Goal: Entertainment & Leisure: Consume media (video, audio)

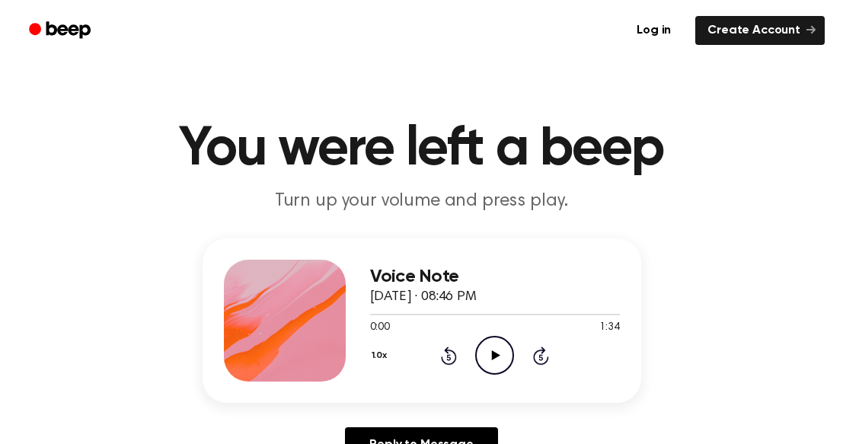
click at [494, 359] on icon at bounding box center [496, 355] width 8 height 10
click at [449, 357] on icon at bounding box center [449, 357] width 4 height 6
click at [485, 360] on icon "Pause Audio" at bounding box center [494, 355] width 39 height 39
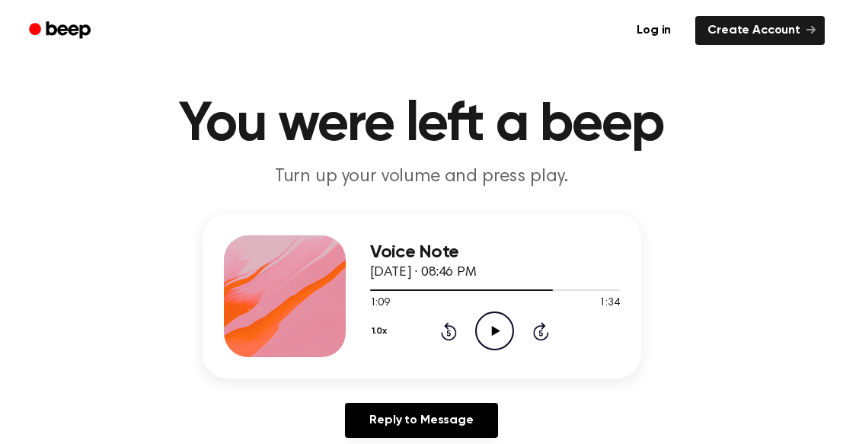
scroll to position [27, 0]
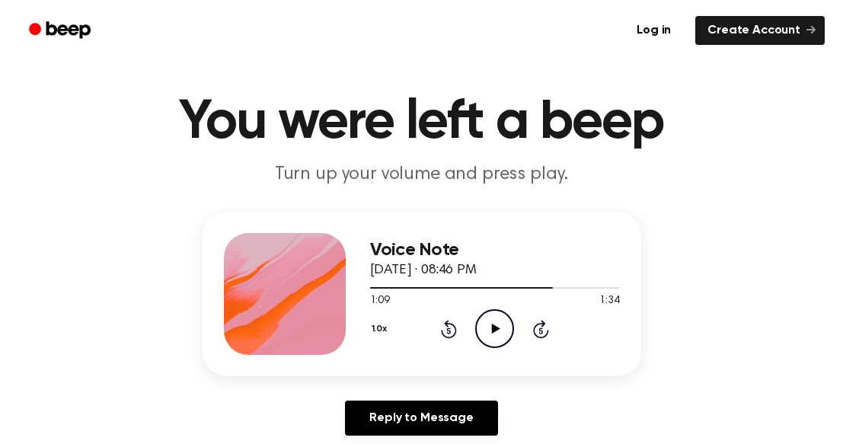
click at [449, 331] on icon at bounding box center [449, 331] width 4 height 6
click at [442, 328] on icon "Rewind 5 seconds" at bounding box center [448, 329] width 17 height 20
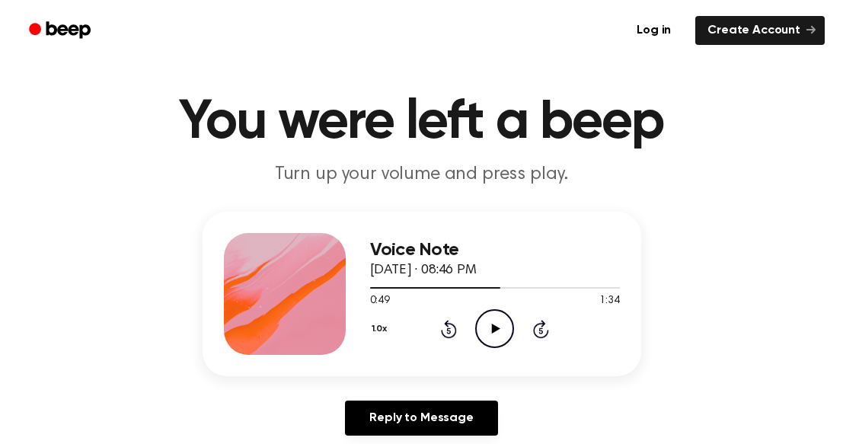
click at [449, 331] on icon at bounding box center [449, 331] width 4 height 6
click at [450, 332] on icon at bounding box center [449, 331] width 4 height 6
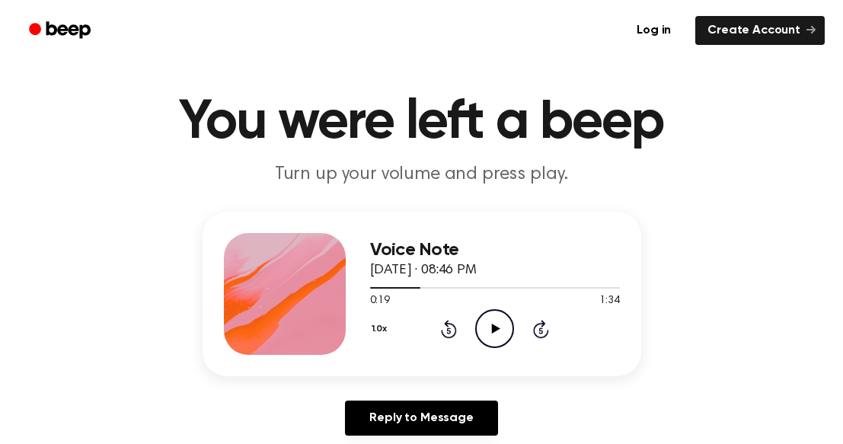
click at [449, 331] on icon at bounding box center [449, 331] width 4 height 6
click at [446, 335] on icon "Rewind 5 seconds" at bounding box center [448, 329] width 17 height 20
click at [449, 331] on icon at bounding box center [449, 331] width 4 height 6
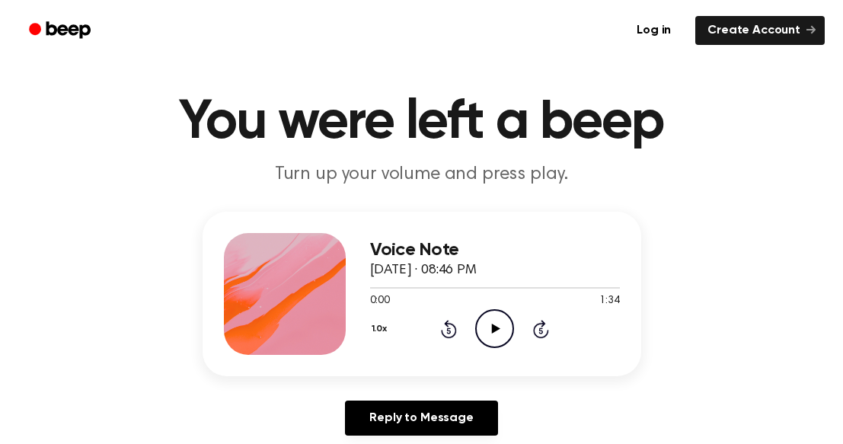
click at [491, 328] on icon "Play Audio" at bounding box center [494, 328] width 39 height 39
click at [488, 312] on circle at bounding box center [494, 328] width 37 height 37
click at [494, 334] on icon "Play Audio" at bounding box center [494, 328] width 39 height 39
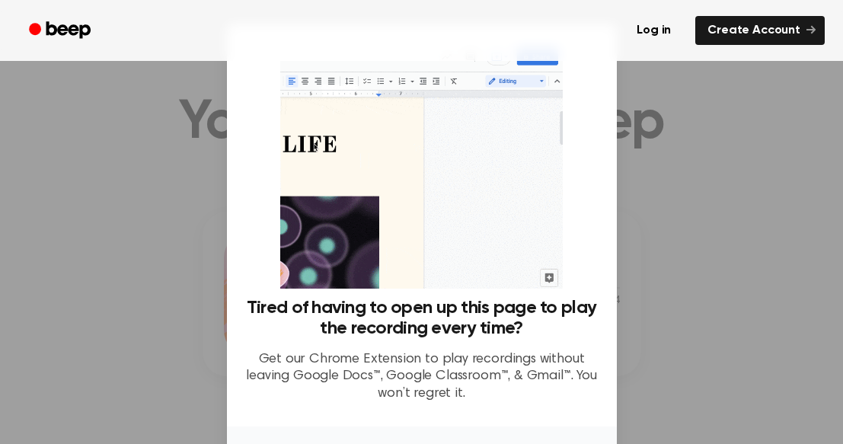
click at [131, 253] on div at bounding box center [421, 222] width 843 height 444
click at [680, 187] on div at bounding box center [421, 222] width 843 height 444
click at [524, 258] on img at bounding box center [421, 166] width 283 height 246
click at [564, 346] on div "Tired of having to open up this page to play the recording every time? Get our …" at bounding box center [421, 356] width 353 height 117
click at [138, 189] on div at bounding box center [421, 222] width 843 height 444
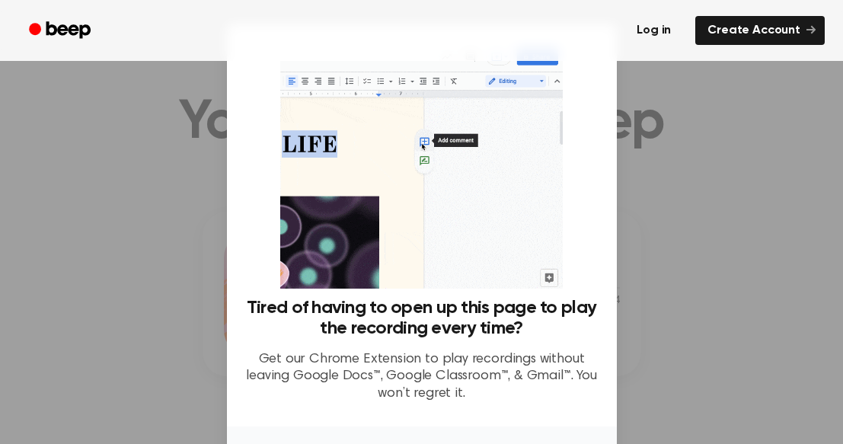
click at [644, 37] on link "Log in" at bounding box center [654, 30] width 65 height 35
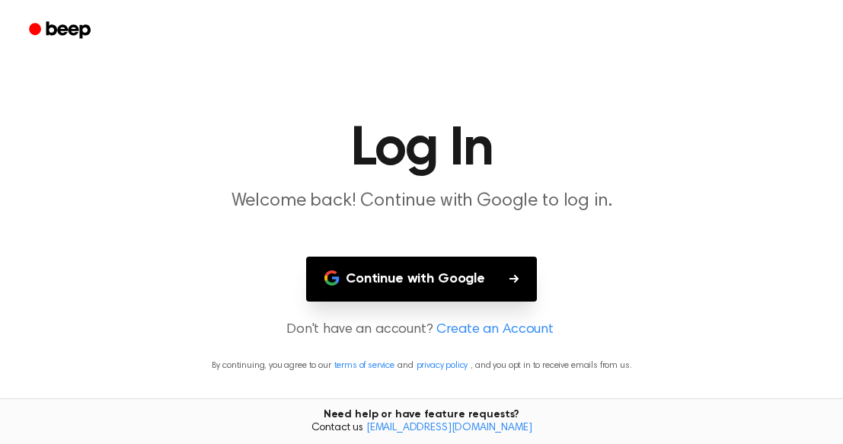
click at [644, 37] on div at bounding box center [421, 30] width 807 height 61
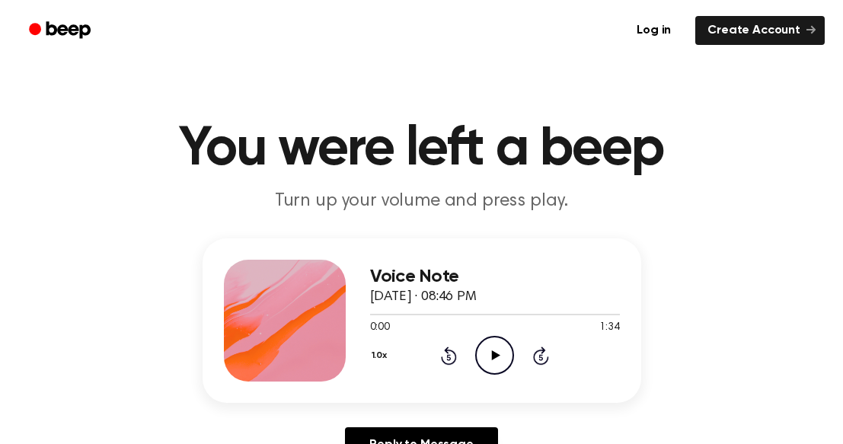
click at [502, 360] on icon "Play Audio" at bounding box center [494, 355] width 39 height 39
click at [502, 360] on icon "Pause Audio" at bounding box center [494, 355] width 39 height 39
click at [502, 360] on icon "Play Audio" at bounding box center [494, 355] width 39 height 39
click at [449, 357] on icon at bounding box center [449, 357] width 4 height 6
click at [440, 356] on icon "Rewind 5 seconds" at bounding box center [448, 356] width 17 height 20
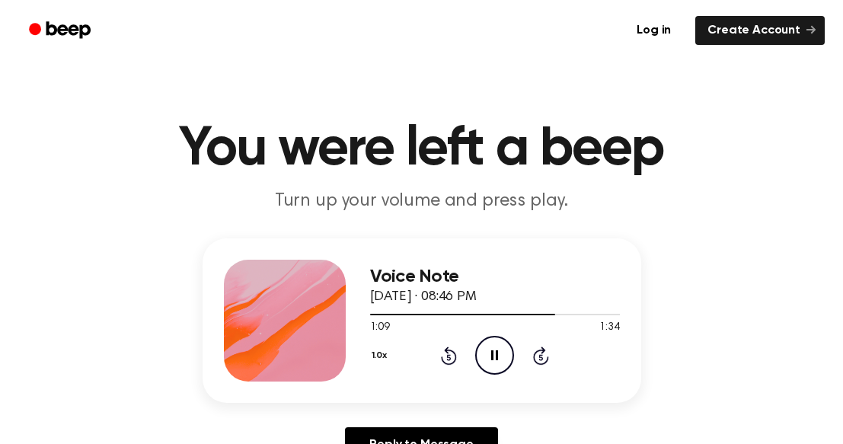
click at [449, 357] on icon at bounding box center [449, 357] width 4 height 6
click at [448, 357] on icon at bounding box center [449, 357] width 4 height 6
click at [449, 357] on icon at bounding box center [449, 357] width 4 height 6
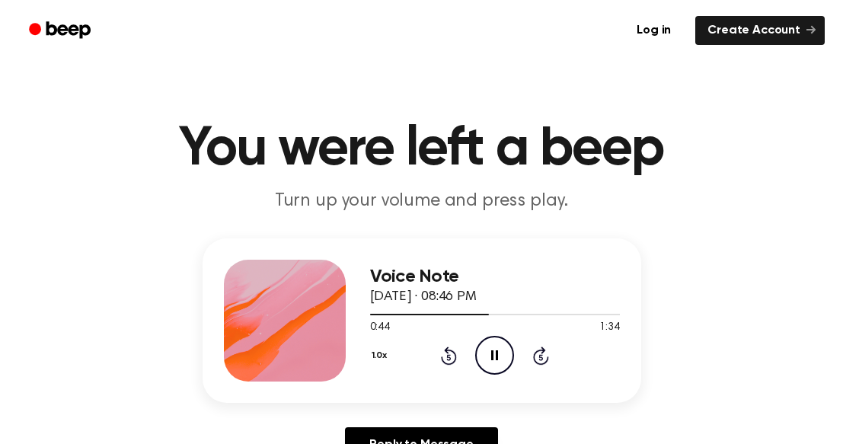
click at [449, 357] on icon at bounding box center [449, 357] width 4 height 6
click at [449, 358] on icon "Rewind 5 seconds" at bounding box center [448, 356] width 17 height 20
click at [449, 357] on icon at bounding box center [449, 357] width 4 height 6
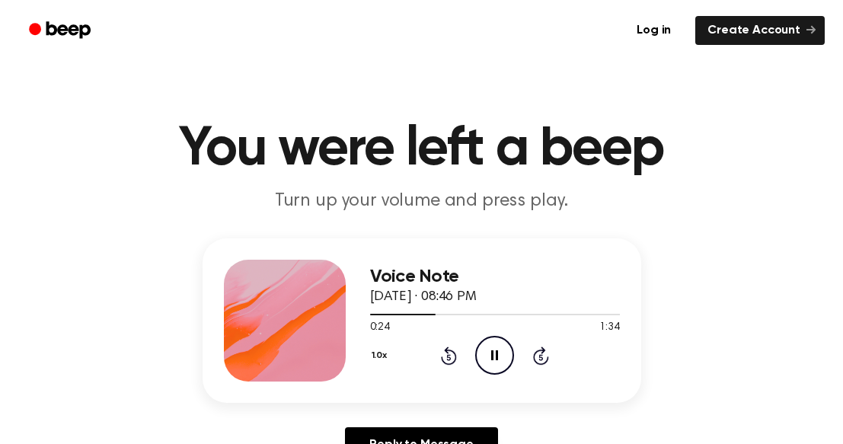
click at [449, 357] on icon at bounding box center [449, 357] width 4 height 6
click at [449, 362] on icon "Rewind 5 seconds" at bounding box center [448, 356] width 17 height 20
click at [449, 365] on icon at bounding box center [449, 356] width 16 height 18
click at [449, 363] on icon "Rewind 5 seconds" at bounding box center [448, 356] width 17 height 20
click at [455, 358] on icon at bounding box center [449, 356] width 16 height 18
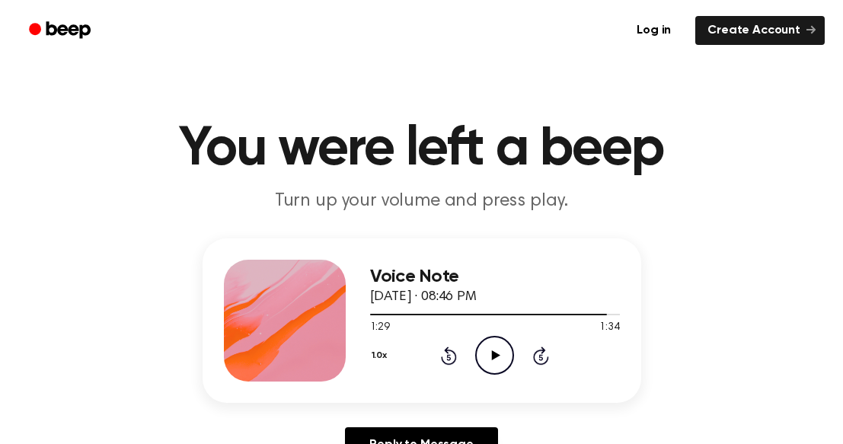
click at [455, 357] on icon at bounding box center [449, 356] width 16 height 18
click at [453, 354] on icon "Rewind 5 seconds" at bounding box center [448, 356] width 17 height 20
click at [456, 356] on icon at bounding box center [449, 356] width 16 height 18
click at [449, 357] on icon at bounding box center [449, 357] width 4 height 6
click at [454, 364] on icon "Rewind 5 seconds" at bounding box center [448, 356] width 17 height 20
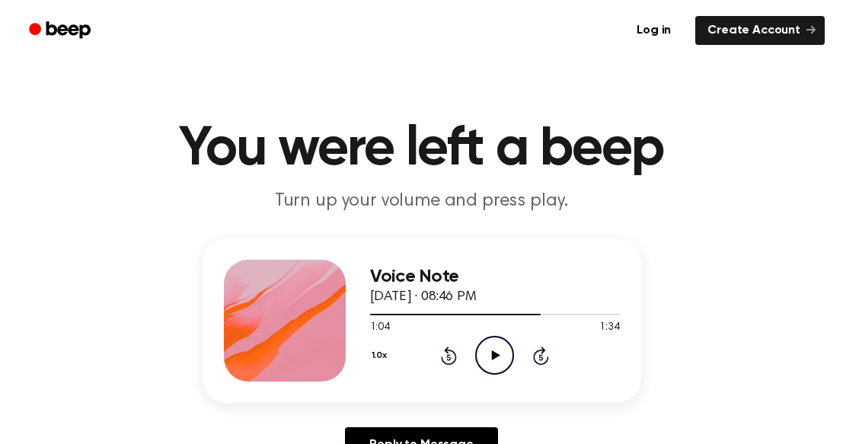
click at [469, 372] on div "1.0x Rewind 5 seconds Play Audio Skip 5 seconds" at bounding box center [495, 355] width 250 height 39
click at [478, 372] on icon "Play Audio" at bounding box center [494, 355] width 39 height 39
click at [453, 363] on icon at bounding box center [449, 356] width 16 height 18
click at [449, 359] on icon "Rewind 5 seconds" at bounding box center [448, 356] width 17 height 20
click at [451, 363] on icon "Rewind 5 seconds" at bounding box center [448, 356] width 17 height 20
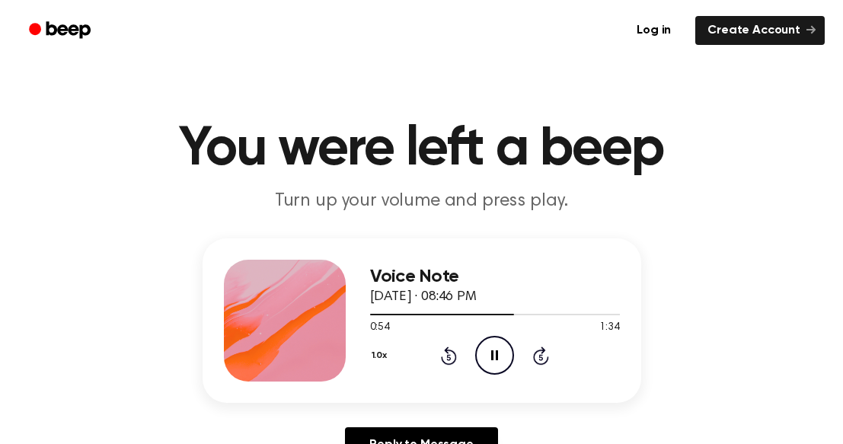
click at [449, 357] on icon at bounding box center [449, 357] width 4 height 6
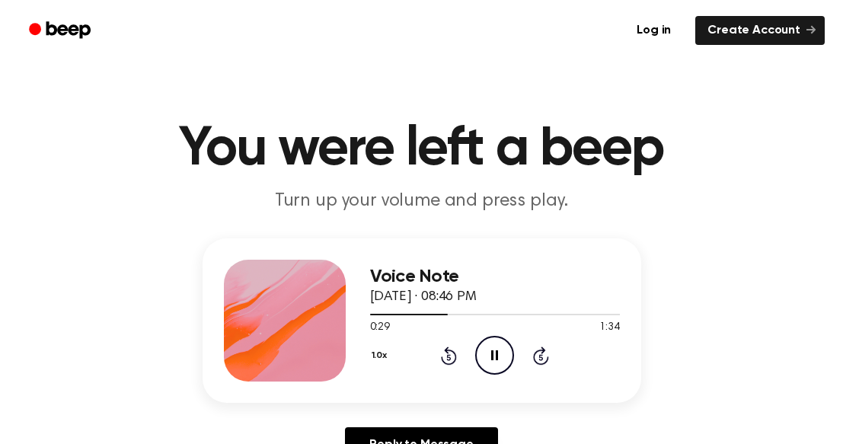
click at [449, 357] on icon at bounding box center [449, 357] width 4 height 6
click at [449, 362] on icon "Rewind 5 seconds" at bounding box center [448, 356] width 17 height 20
click at [449, 363] on icon "Rewind 5 seconds" at bounding box center [448, 356] width 17 height 20
click at [449, 357] on icon at bounding box center [449, 357] width 4 height 6
click at [449, 358] on icon "Rewind 5 seconds" at bounding box center [448, 356] width 17 height 20
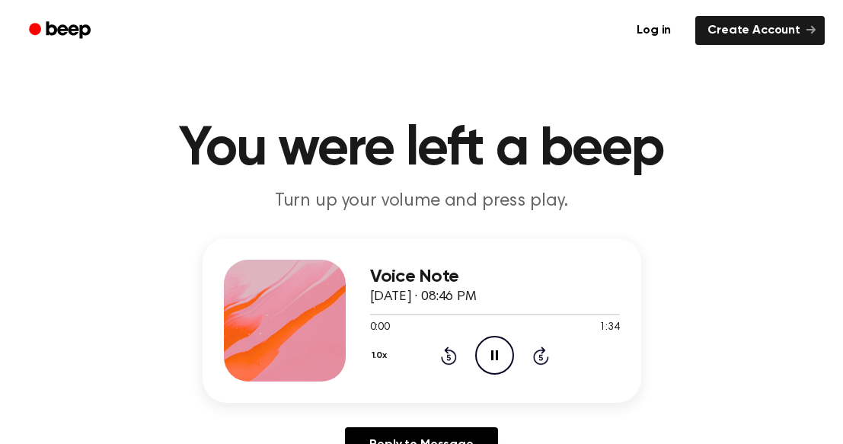
click at [449, 357] on icon at bounding box center [449, 357] width 4 height 6
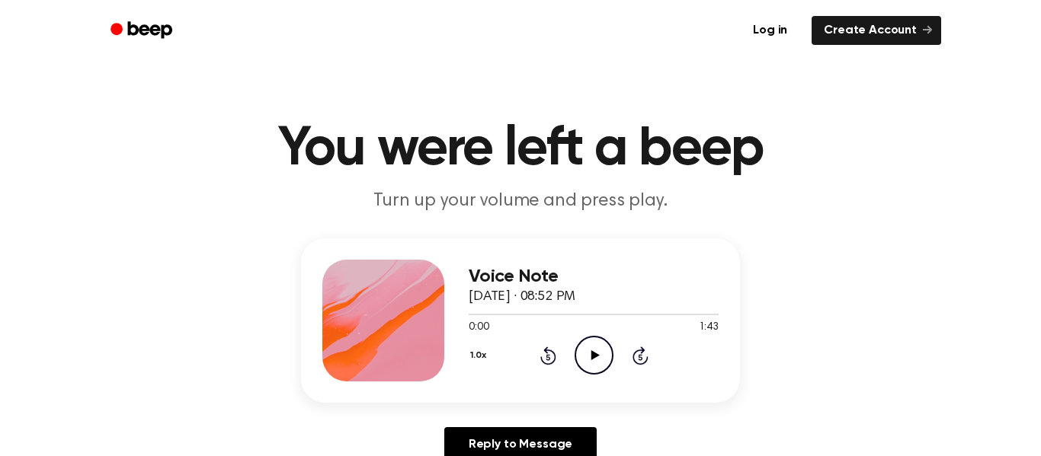
click at [601, 365] on icon "Play Audio" at bounding box center [593, 355] width 39 height 39
click at [580, 366] on icon "Pause Audio" at bounding box center [593, 355] width 39 height 39
click at [587, 361] on icon "Play Audio" at bounding box center [593, 355] width 39 height 39
click at [571, 360] on div "1.0x Rewind 5 seconds Play Audio Skip 5 seconds" at bounding box center [593, 355] width 250 height 39
click at [586, 361] on icon "Play Audio" at bounding box center [593, 355] width 39 height 39
